Goal: Task Accomplishment & Management: Complete application form

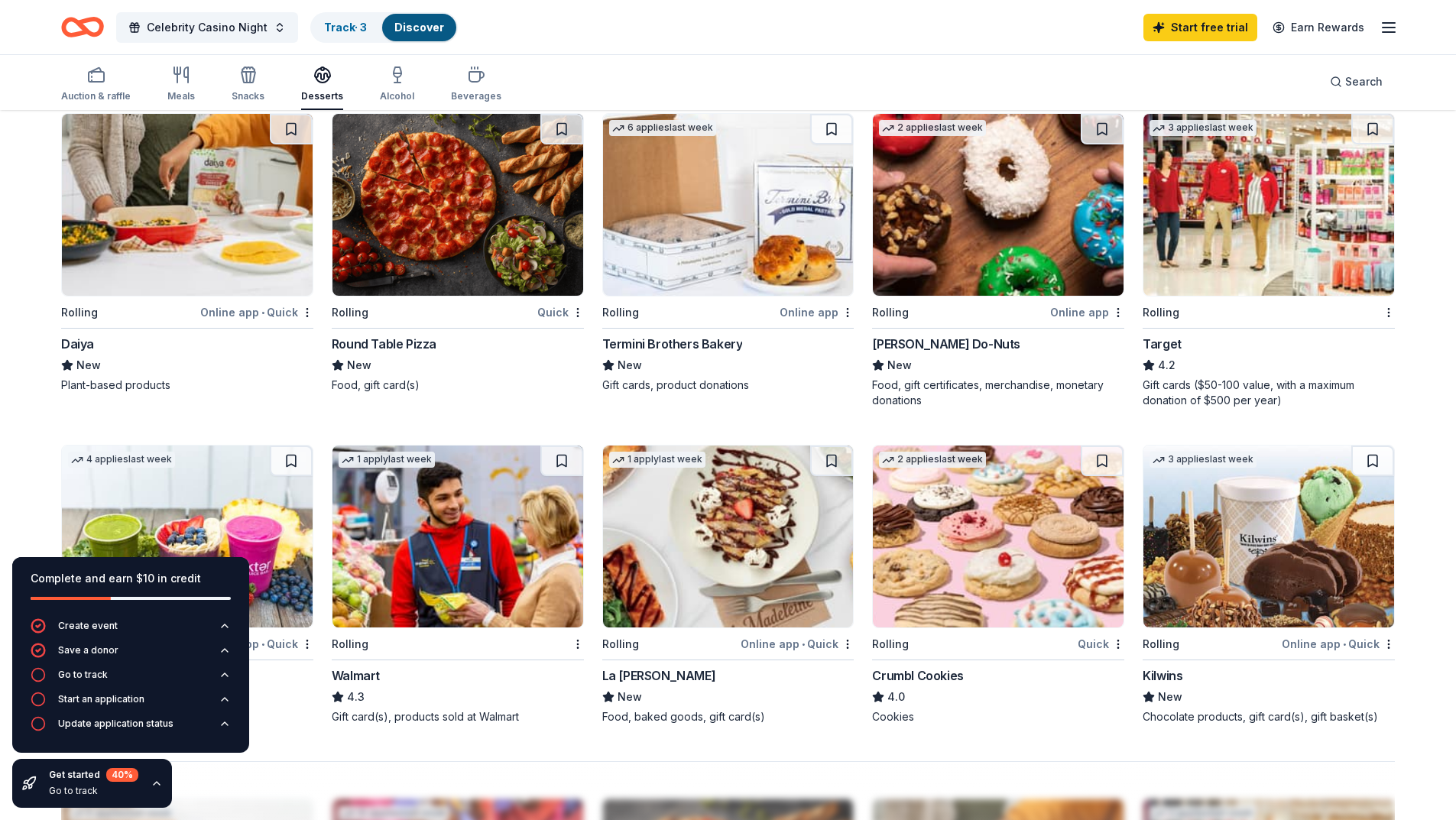
scroll to position [840, 0]
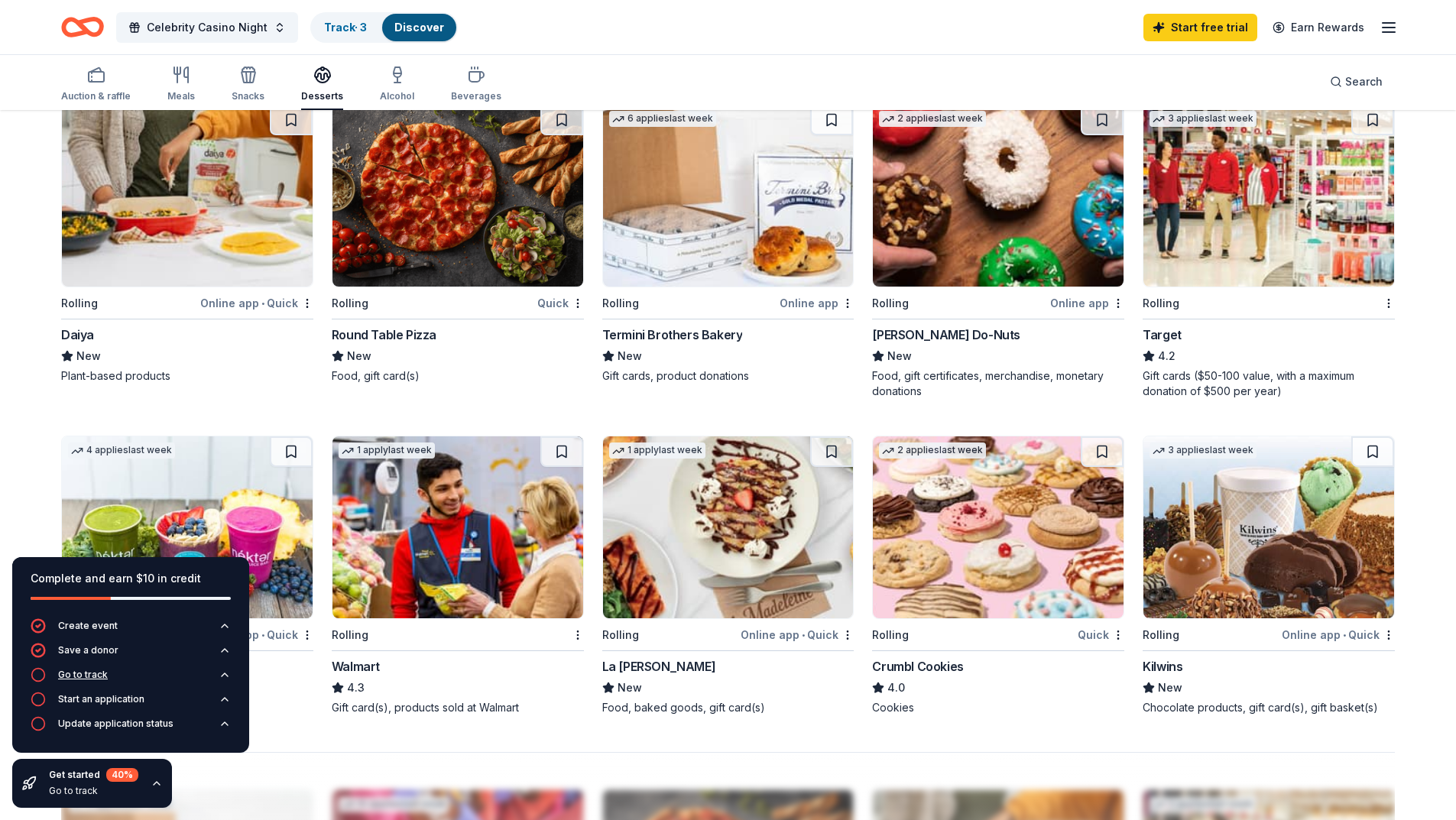
click at [79, 682] on button "Go to track" at bounding box center [130, 678] width 200 height 24
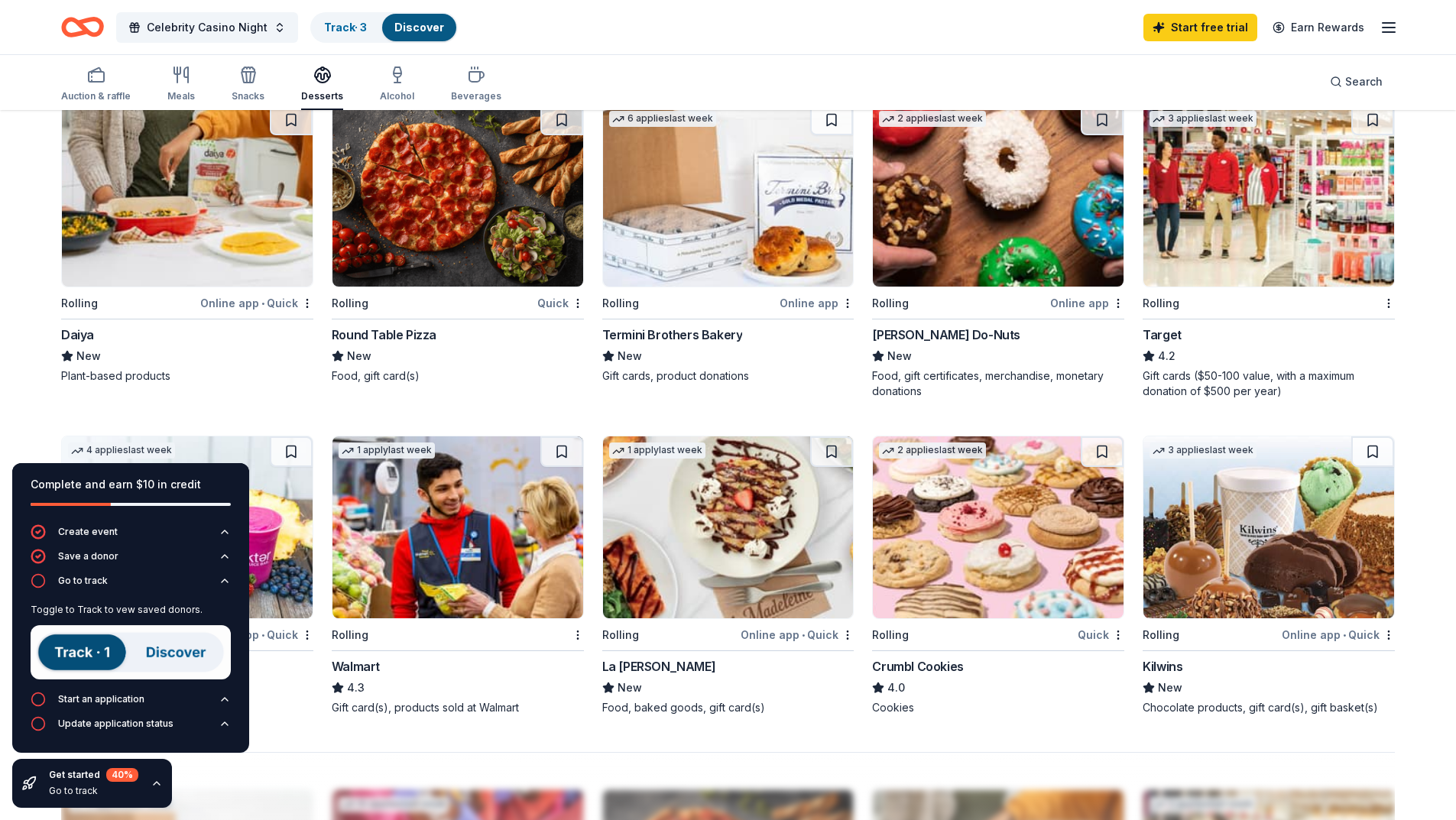
click at [75, 650] on img at bounding box center [130, 652] width 200 height 55
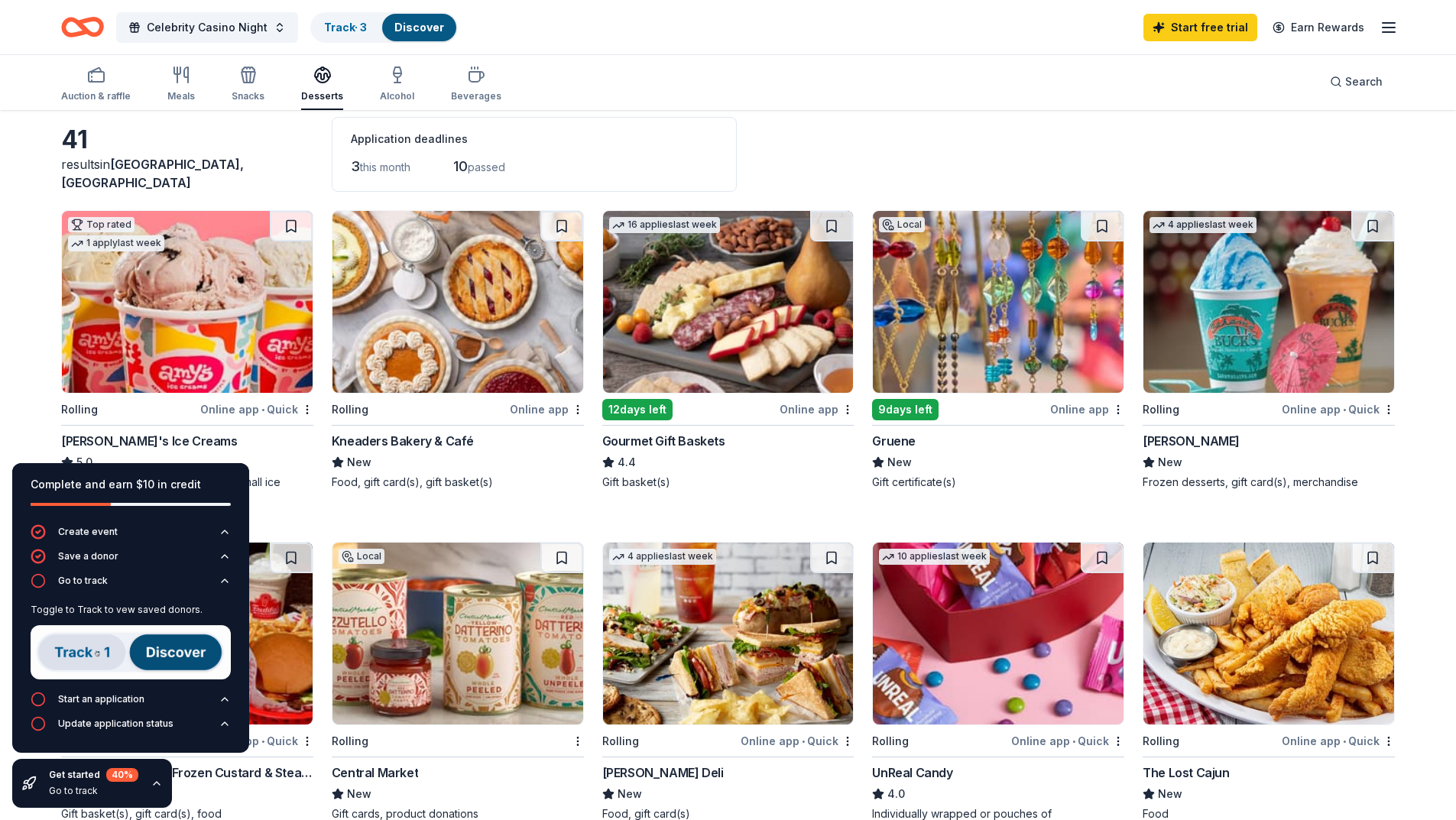
scroll to position [0, 0]
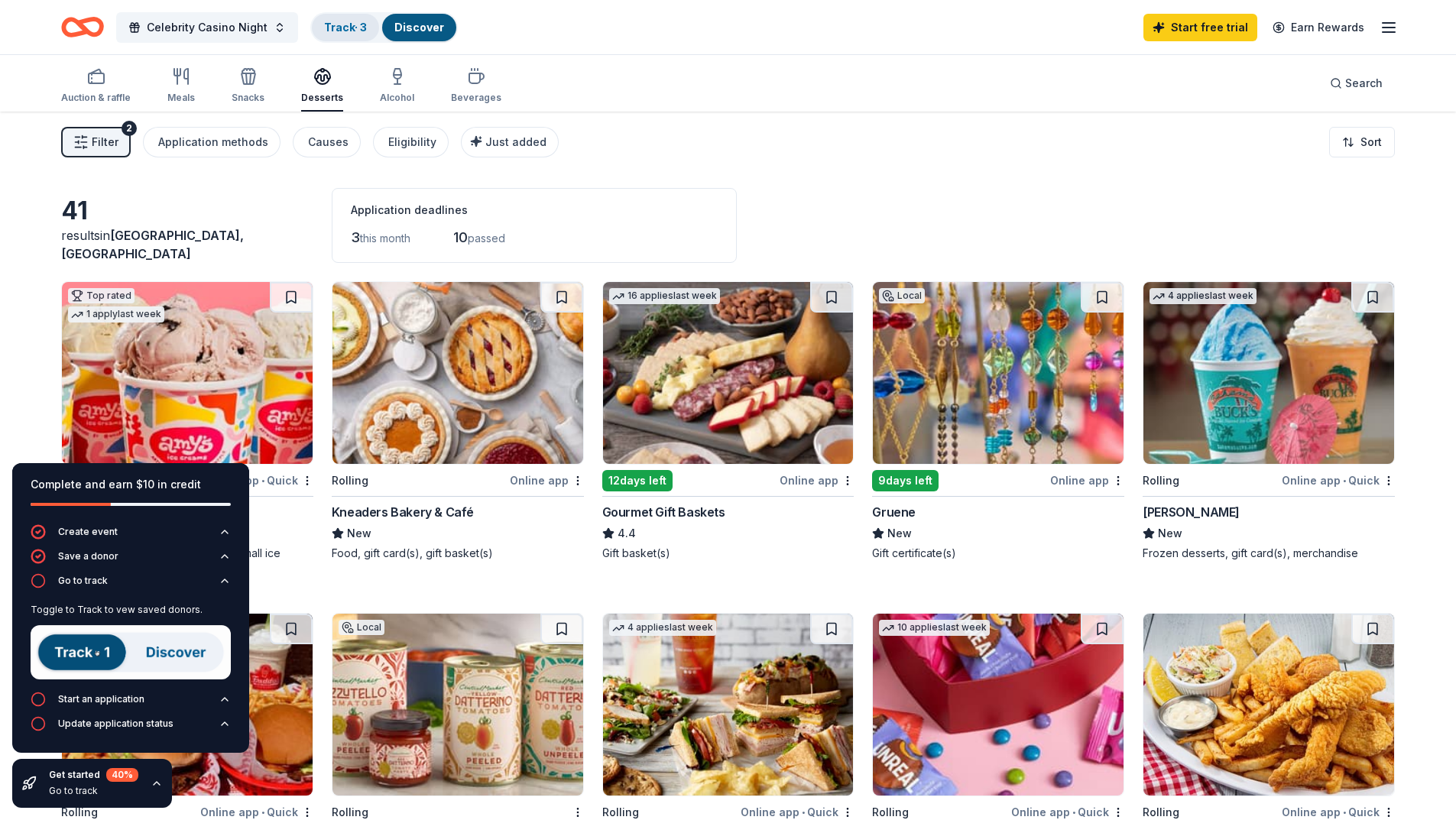
click at [350, 31] on link "Track · 3" at bounding box center [346, 26] width 43 height 13
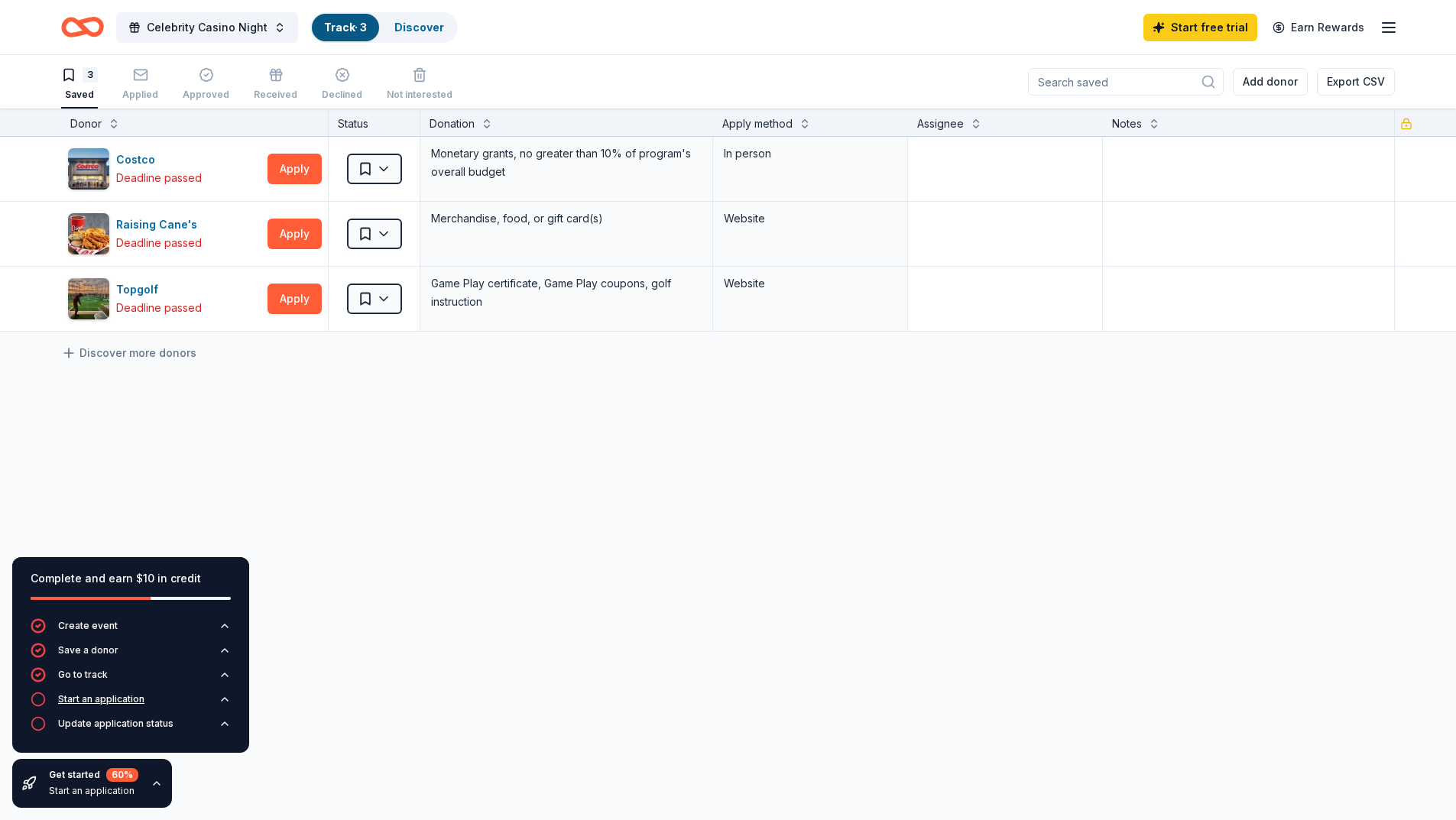
click at [130, 699] on div "Start an application" at bounding box center [101, 699] width 86 height 13
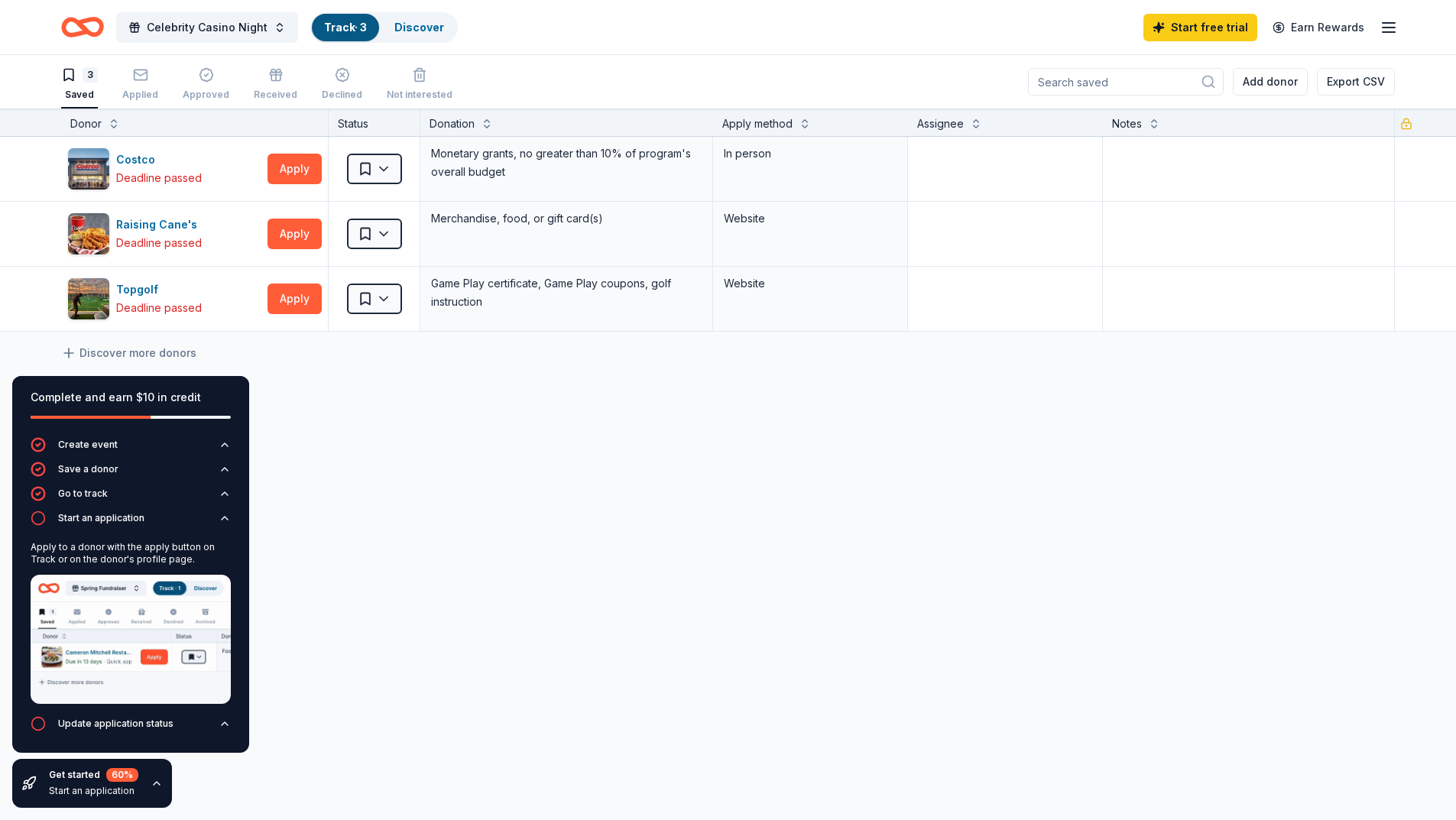
click at [497, 547] on div "Costco Deadline passed Apply Saved Monetary grants, no greater than 10% of prog…" at bounding box center [728, 378] width 1456 height 482
click at [419, 27] on link "Discover" at bounding box center [419, 26] width 50 height 13
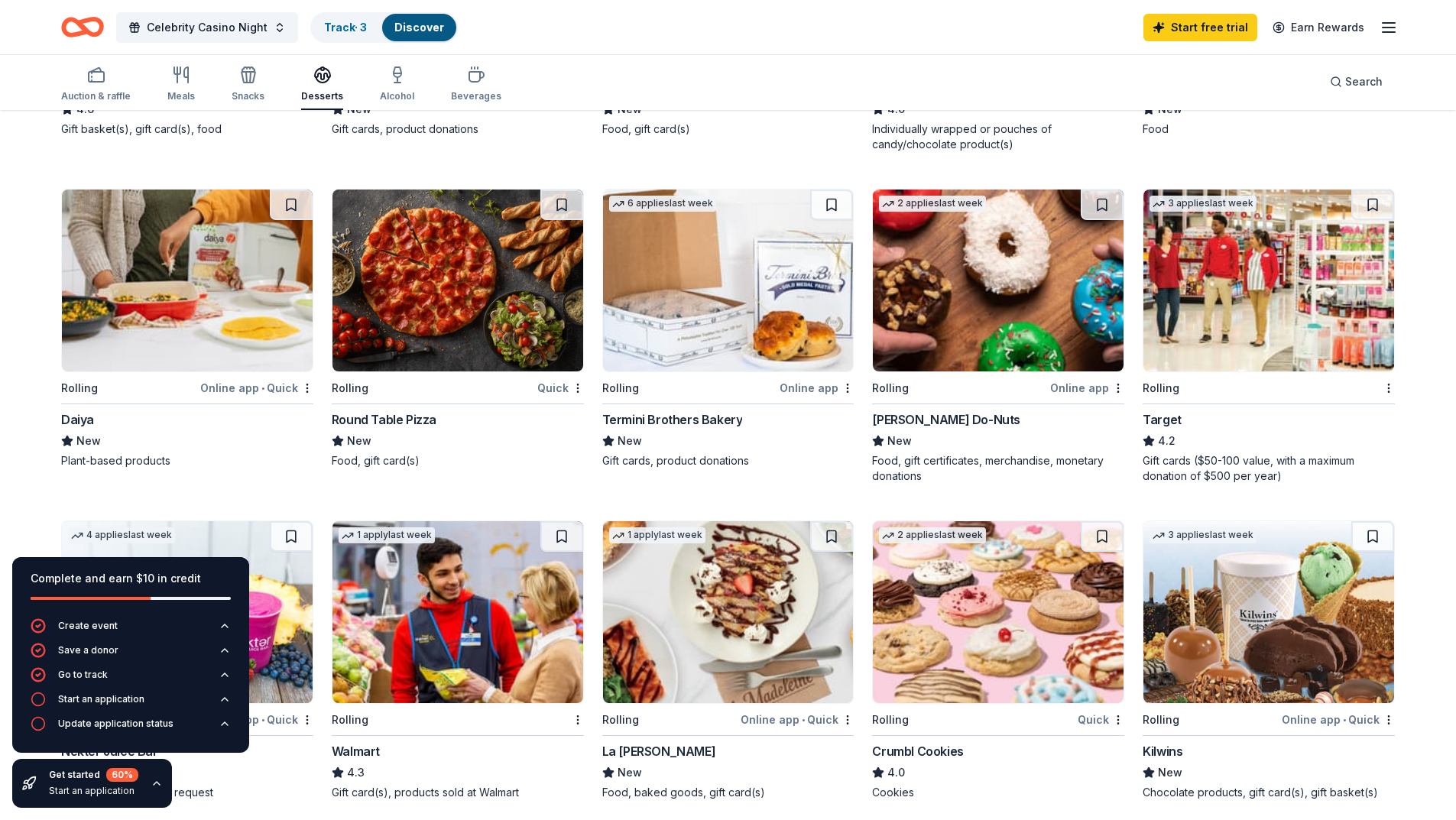
scroll to position [764, 0]
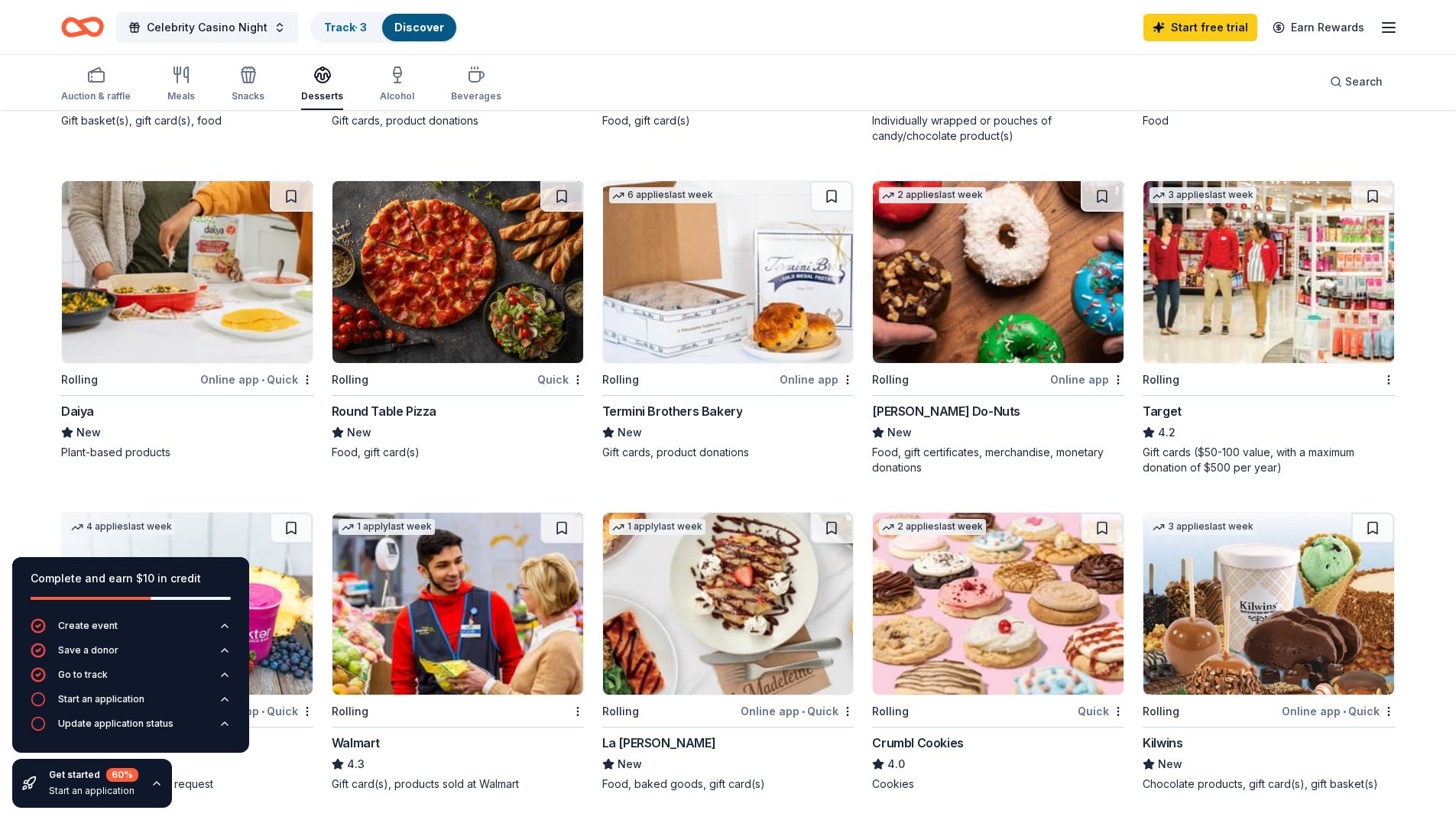
click at [1192, 353] on img at bounding box center [1269, 271] width 251 height 182
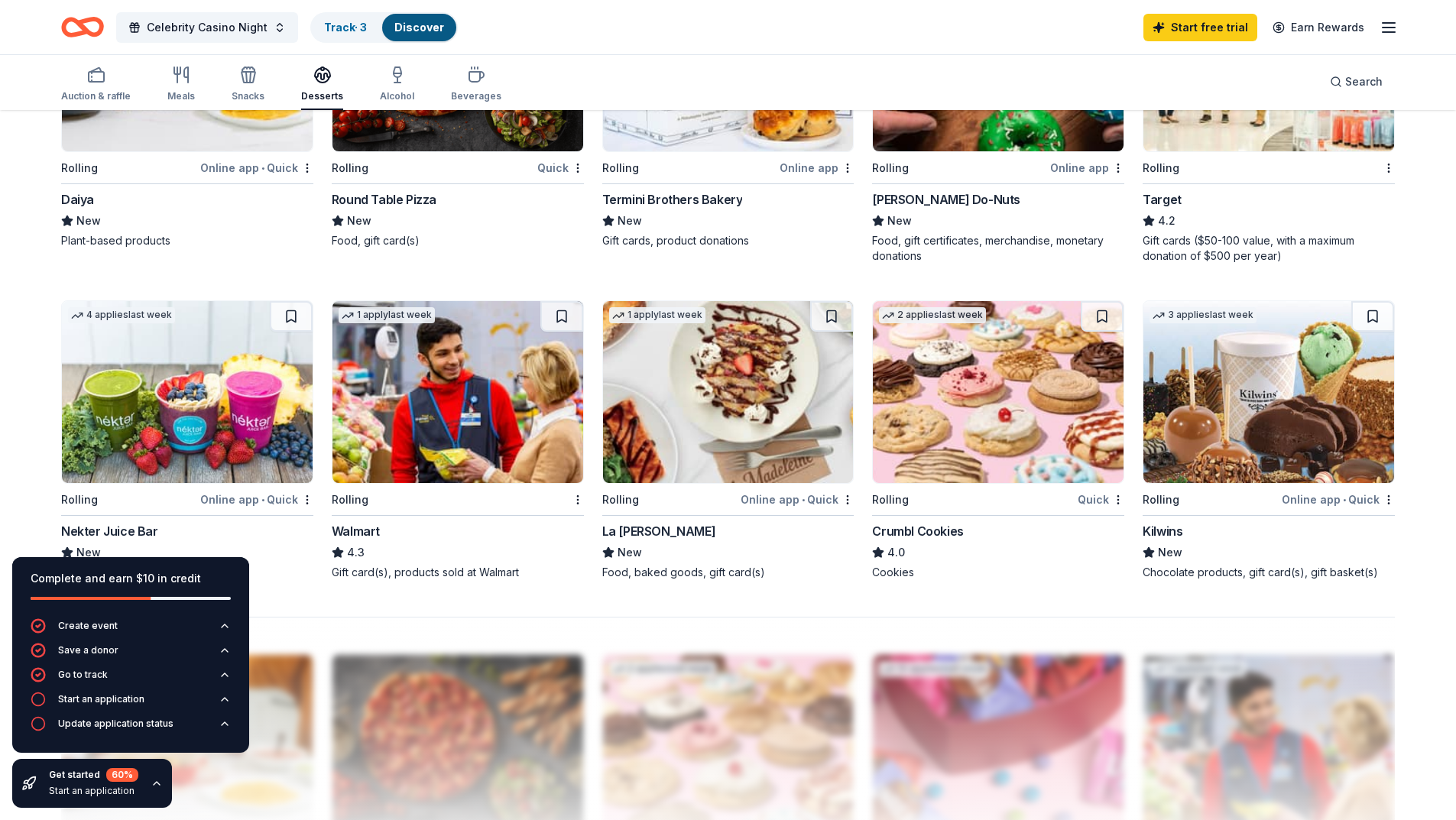
scroll to position [1070, 0]
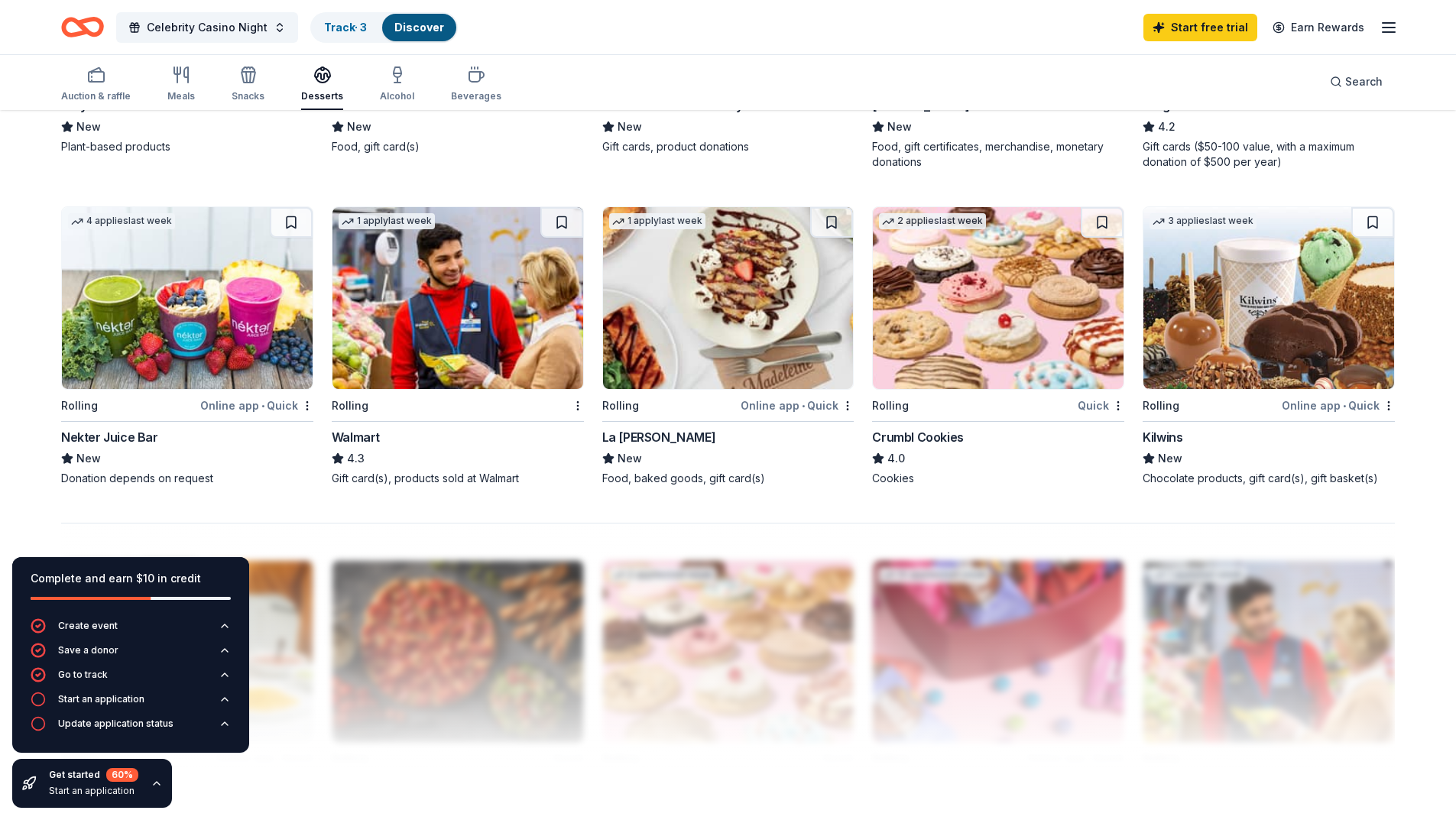
click at [467, 373] on img at bounding box center [457, 298] width 251 height 182
click at [648, 367] on img at bounding box center [728, 298] width 251 height 182
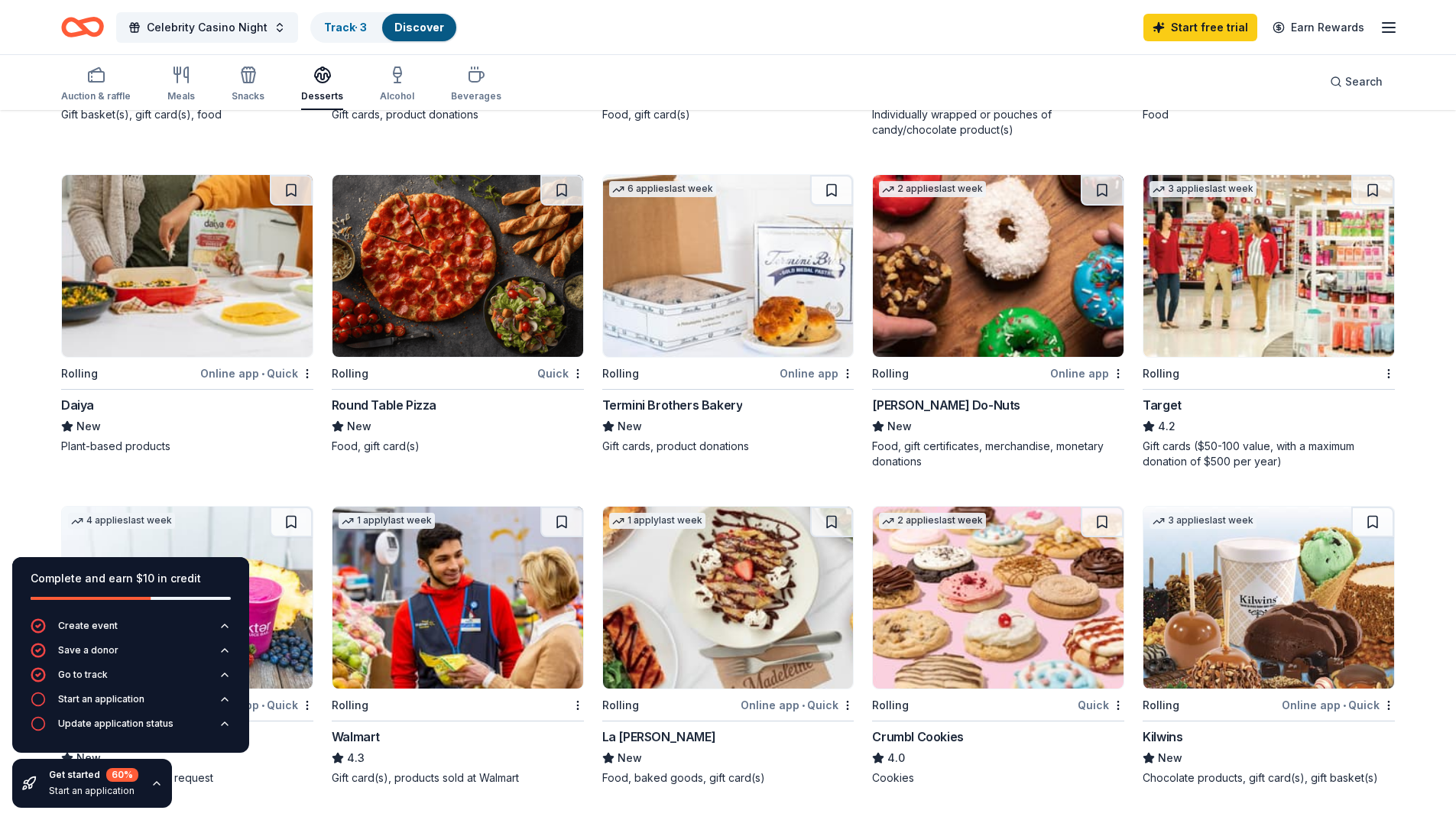
scroll to position [764, 0]
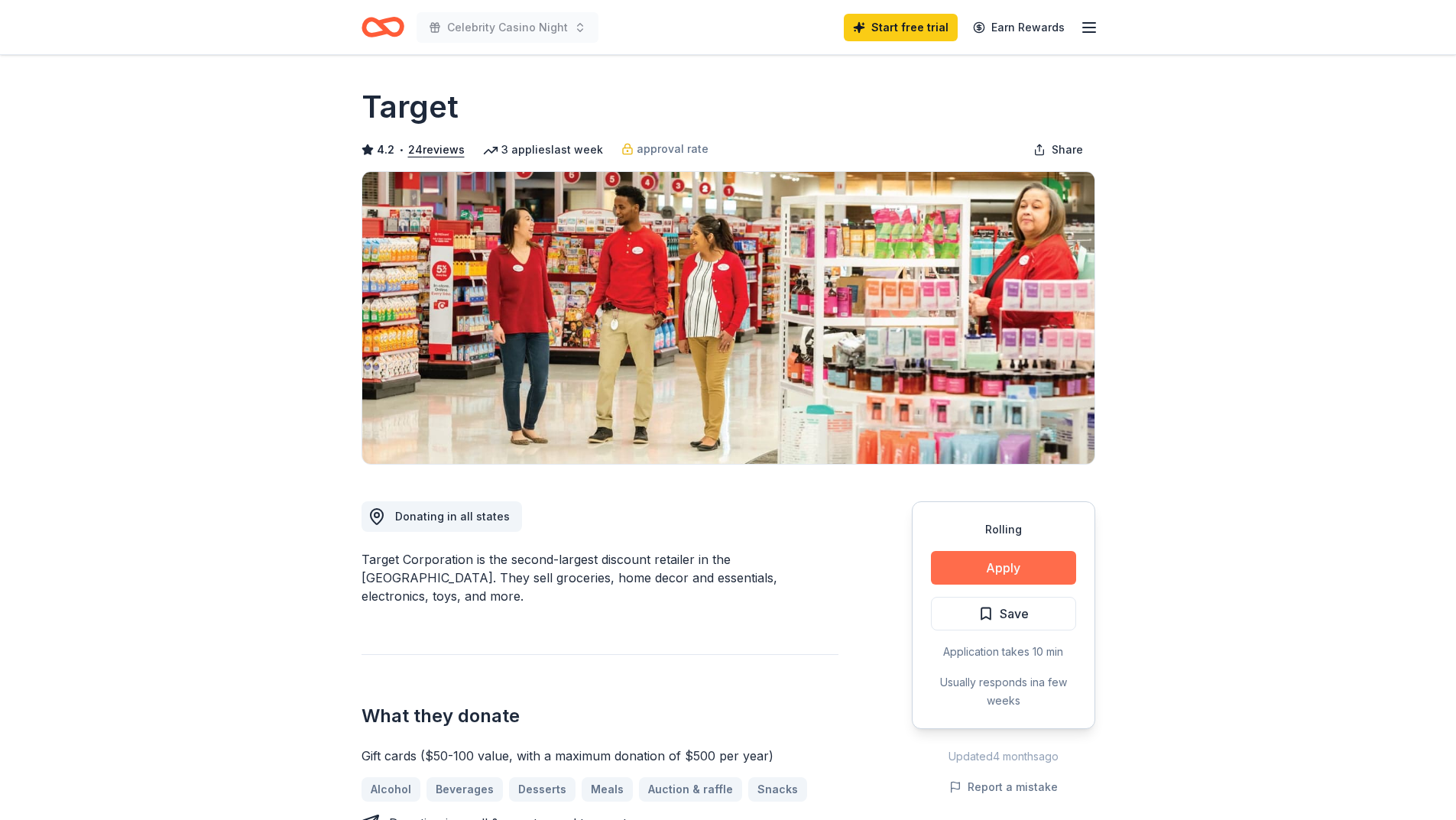
click at [1039, 564] on button "Apply" at bounding box center [1003, 567] width 146 height 33
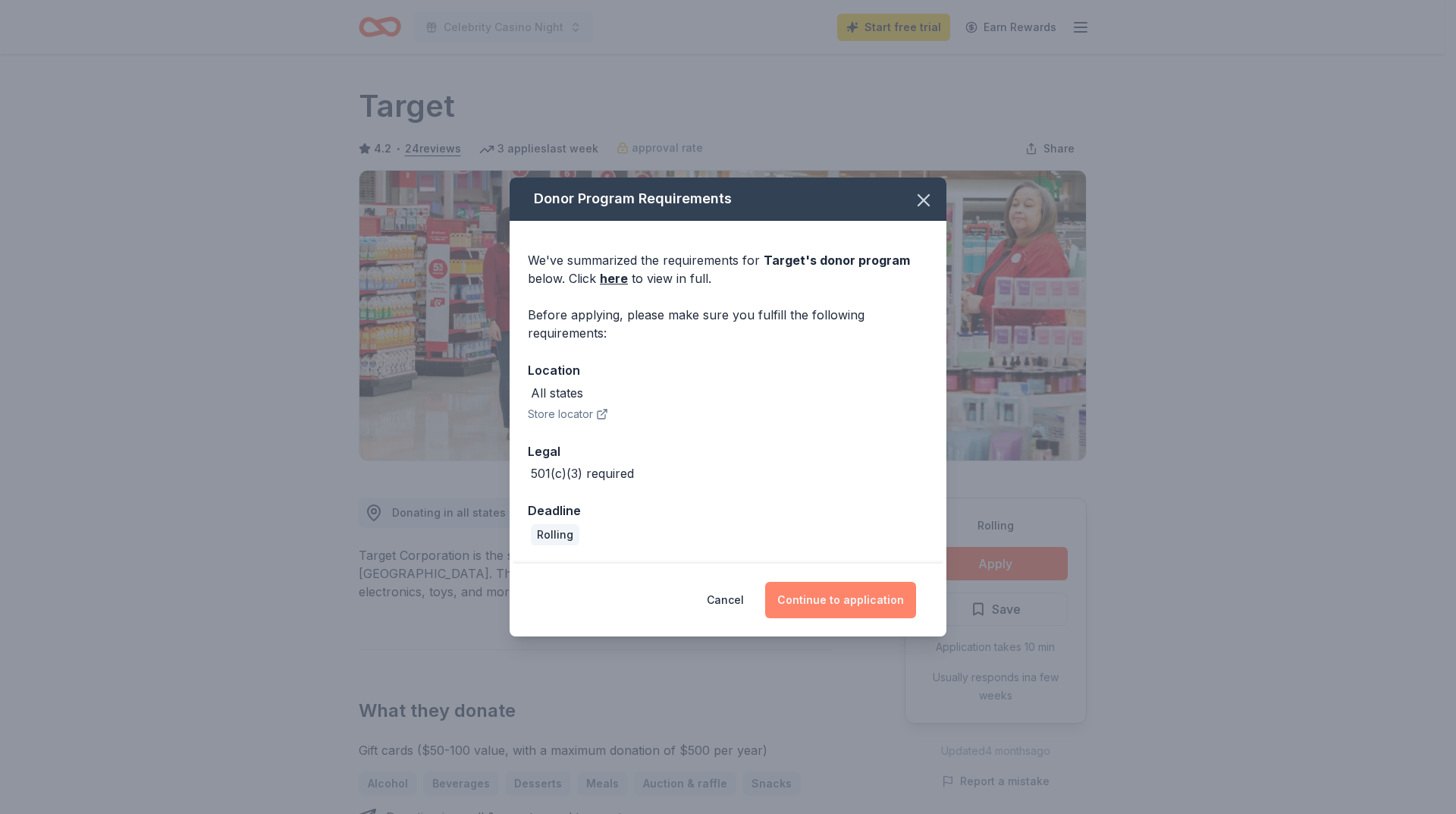
click at [830, 603] on button "Continue to application" at bounding box center [841, 600] width 151 height 37
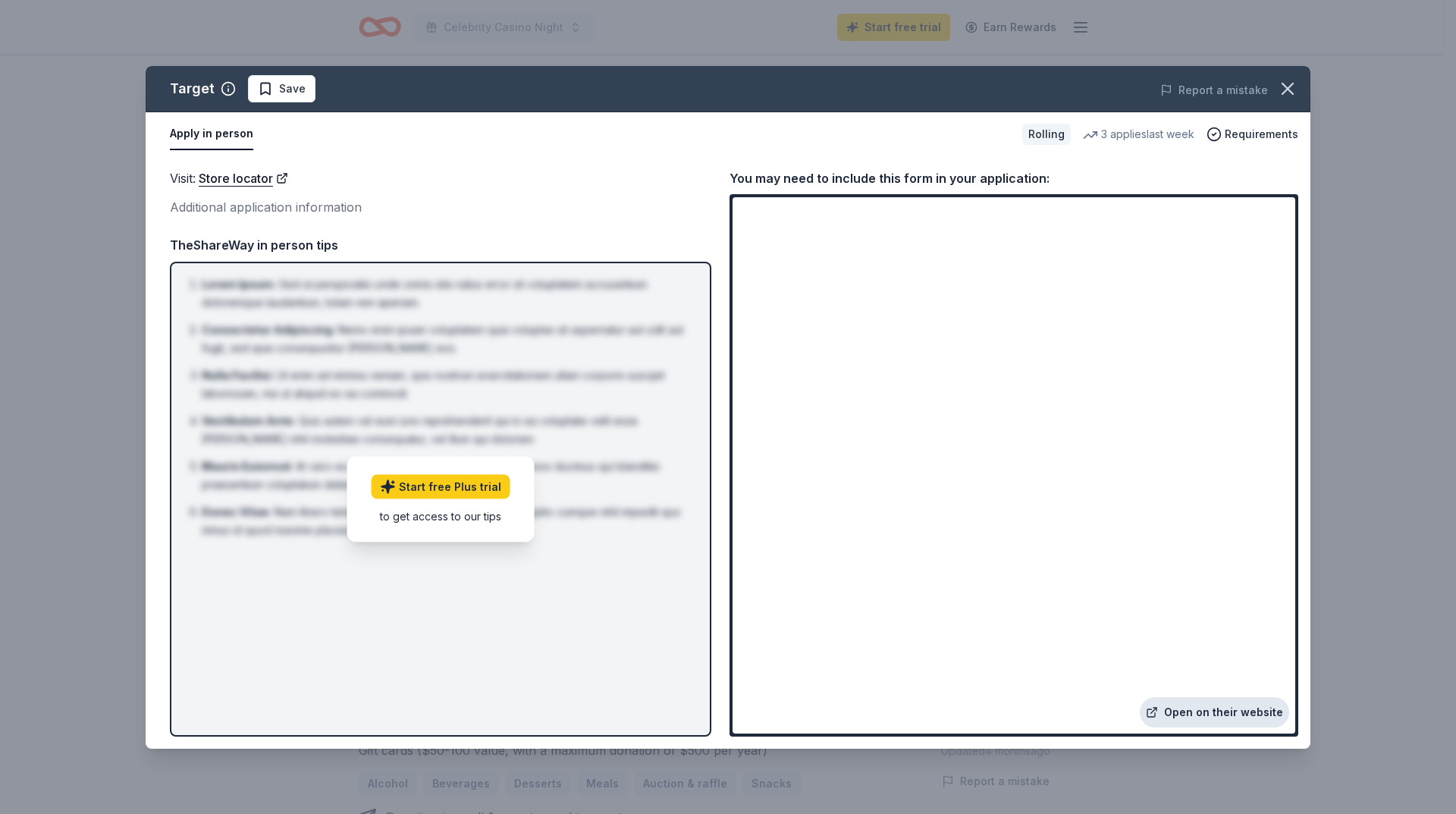
click at [1201, 713] on link "Open on their website" at bounding box center [1214, 711] width 149 height 30
click at [1203, 710] on link "Open on their website" at bounding box center [1214, 711] width 149 height 30
click at [1291, 93] on icon "button" at bounding box center [1286, 88] width 11 height 11
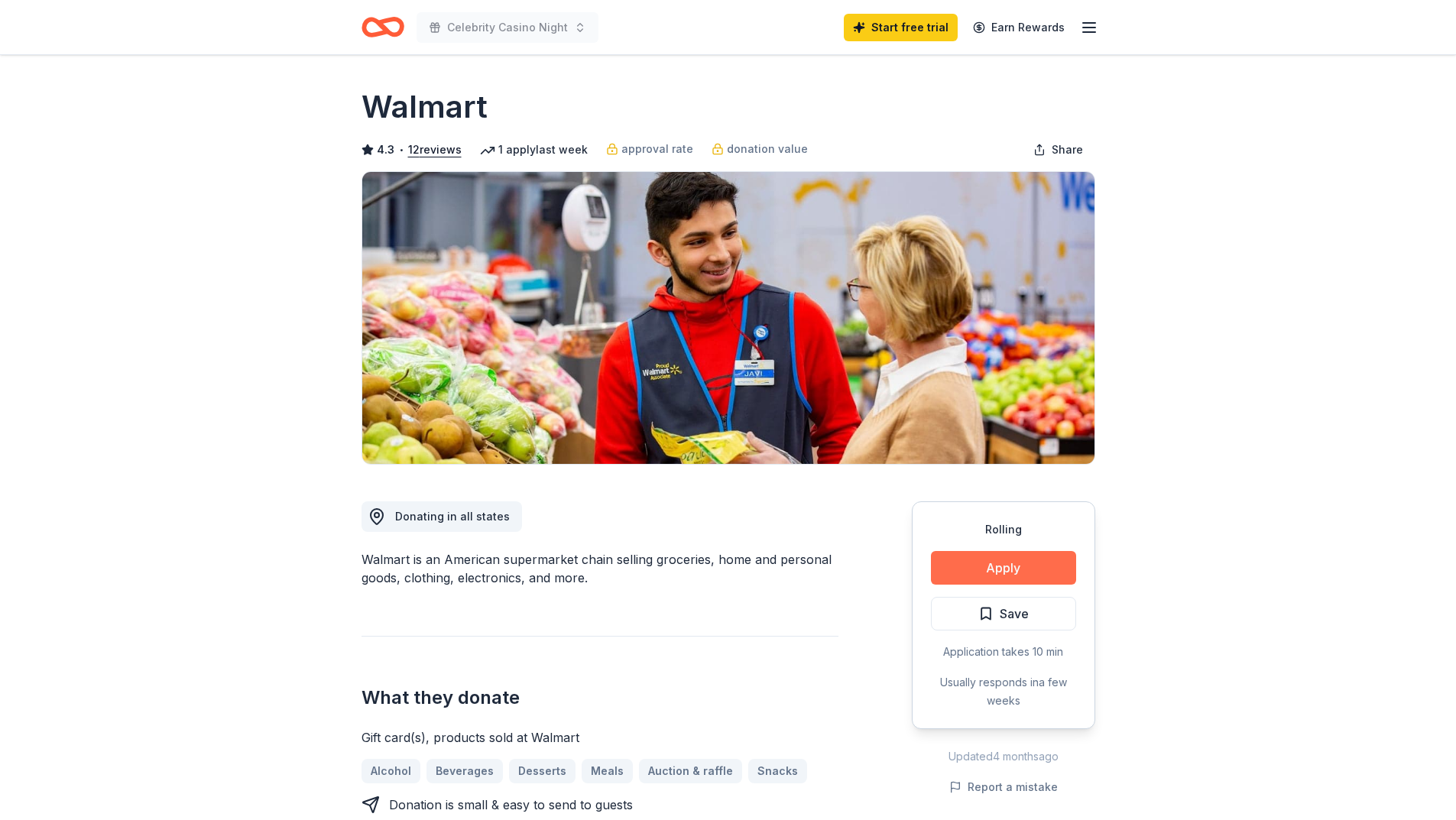
click at [1029, 574] on button "Apply" at bounding box center [1003, 567] width 146 height 33
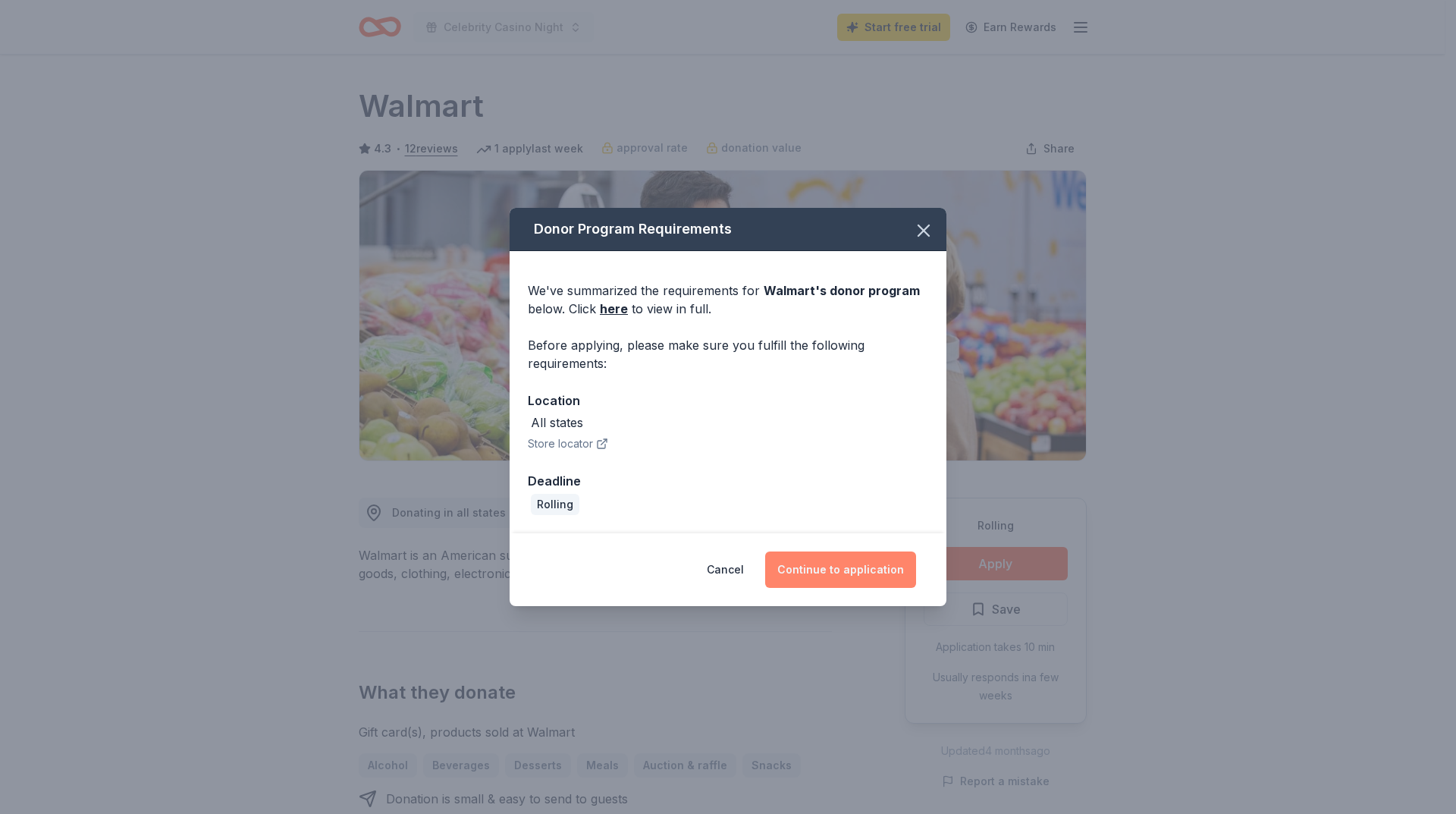
click at [869, 567] on button "Continue to application" at bounding box center [841, 570] width 151 height 37
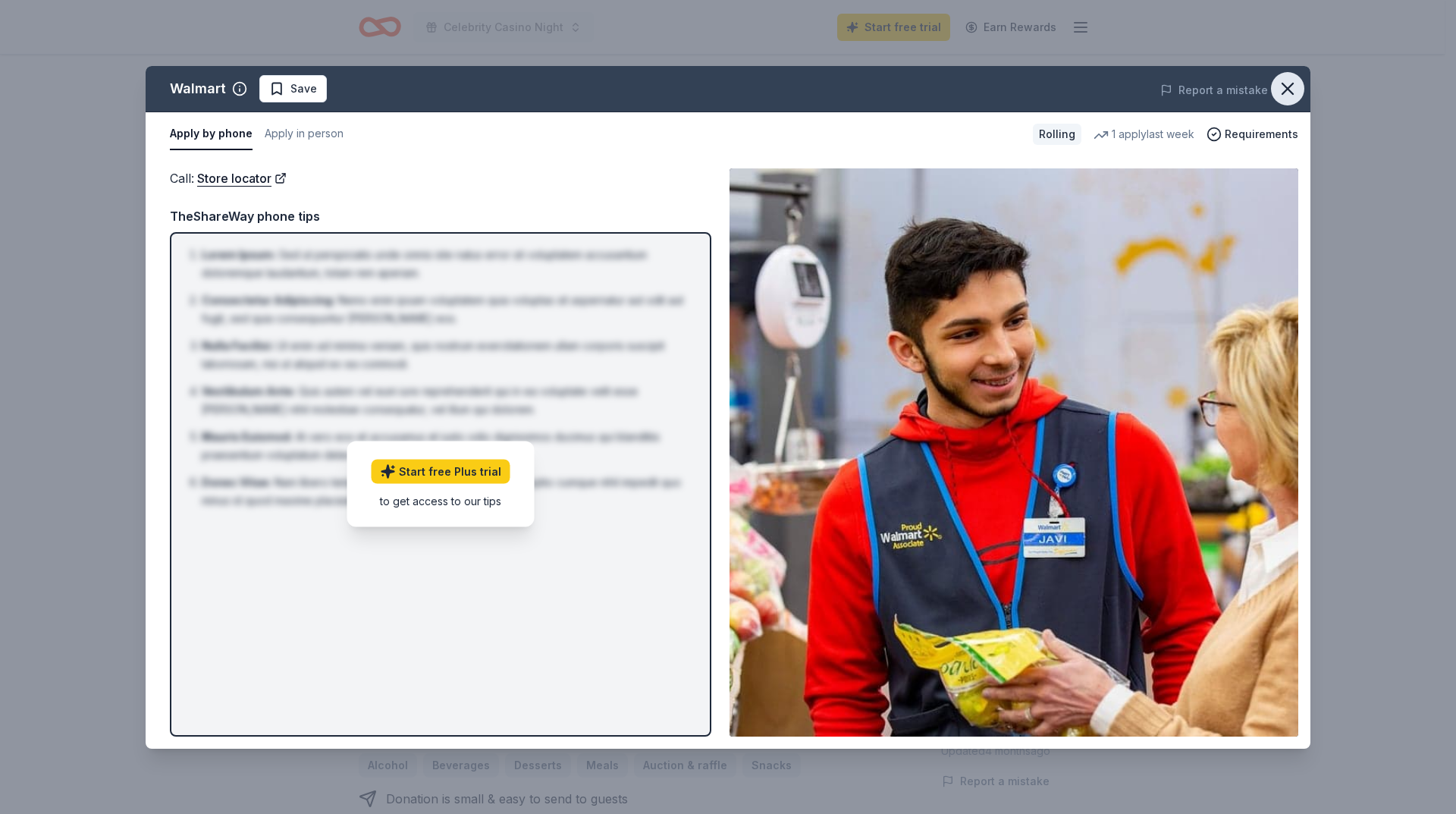
click at [1288, 82] on icon "button" at bounding box center [1287, 89] width 21 height 21
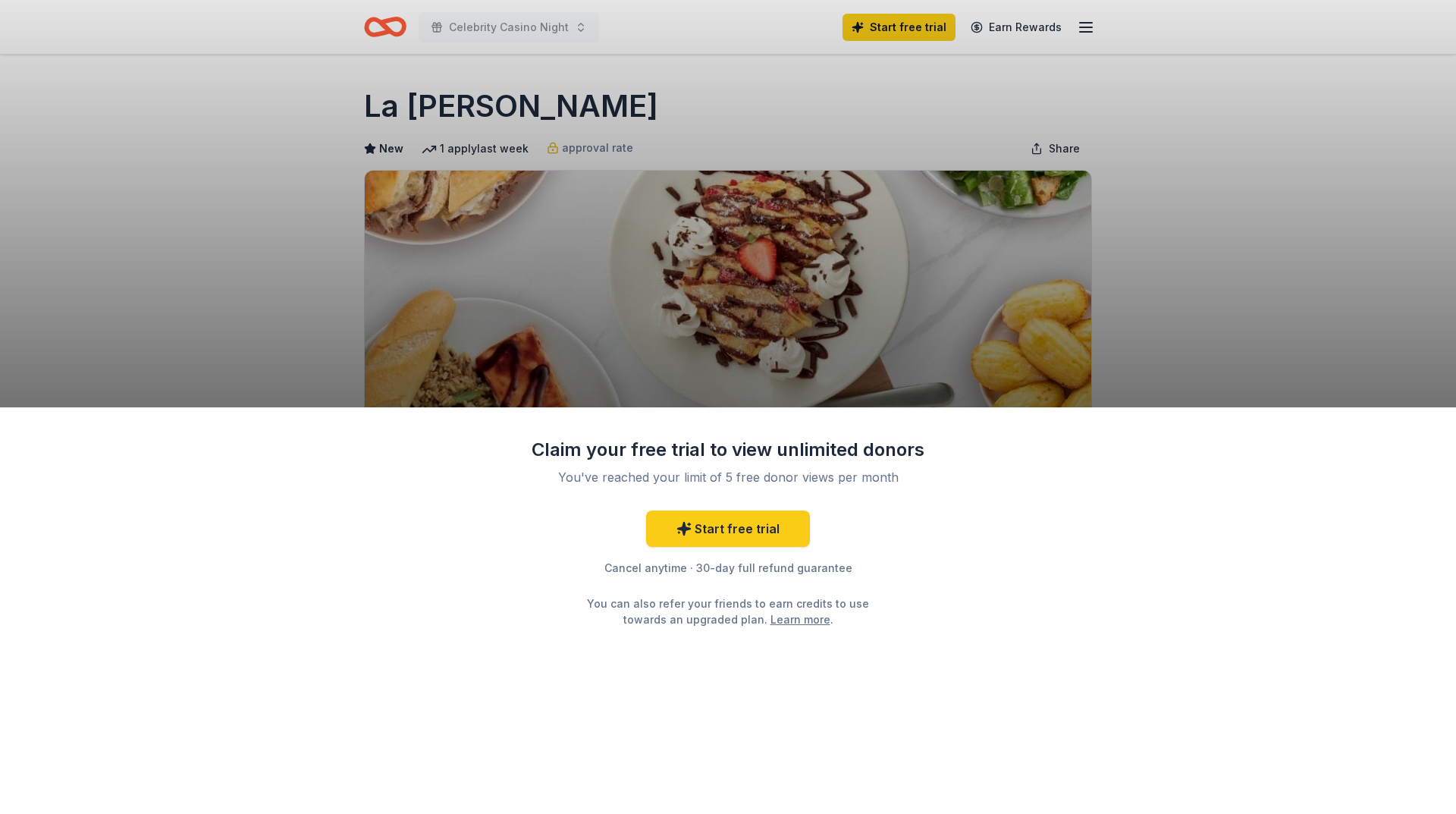
click at [1201, 266] on div "Claim your free trial to view unlimited donors You've reached your limit of 5 f…" at bounding box center [728, 407] width 1456 height 814
